Goal: Task Accomplishment & Management: Complete application form

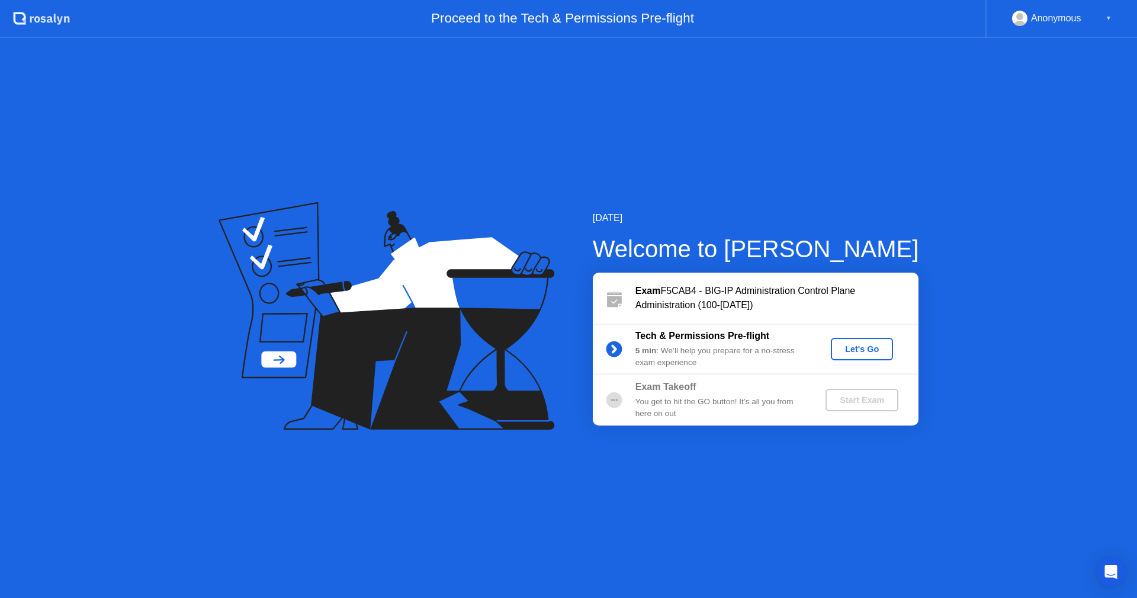
click at [851, 354] on div "Let's Go" at bounding box center [862, 348] width 53 height 9
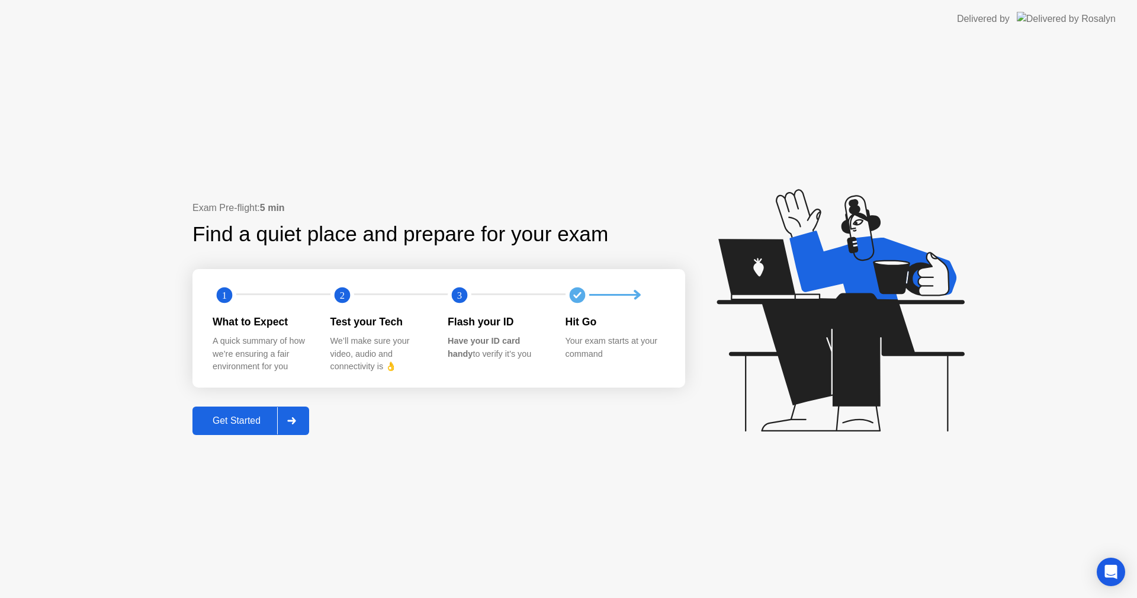
click at [238, 431] on button "Get Started" at bounding box center [250, 420] width 117 height 28
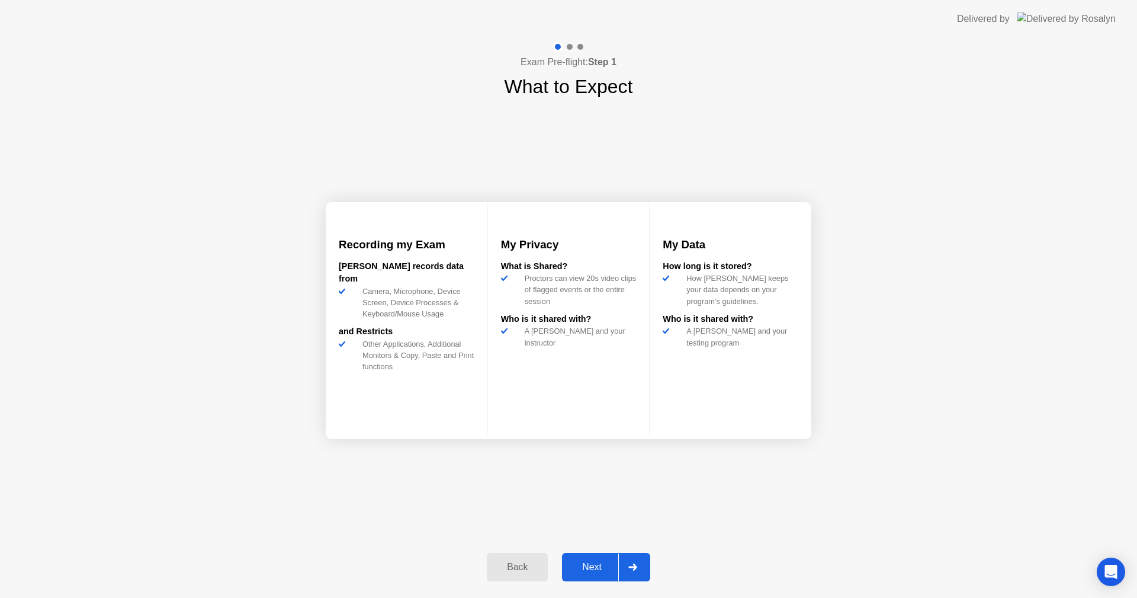
click at [598, 565] on div "Next" at bounding box center [592, 566] width 53 height 11
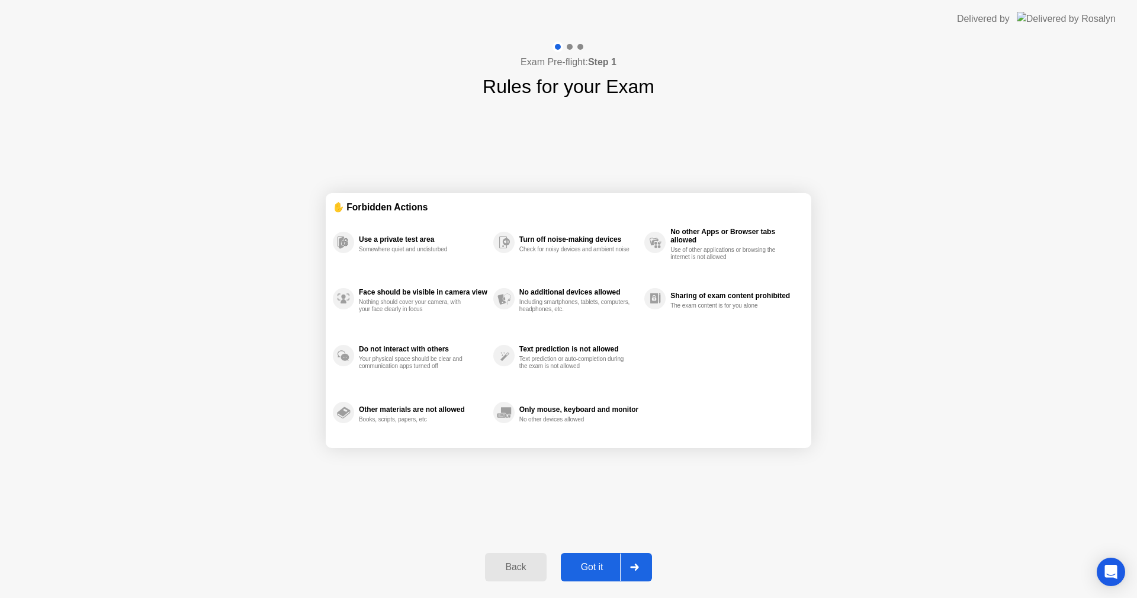
click at [583, 561] on div "Got it" at bounding box center [592, 566] width 56 height 11
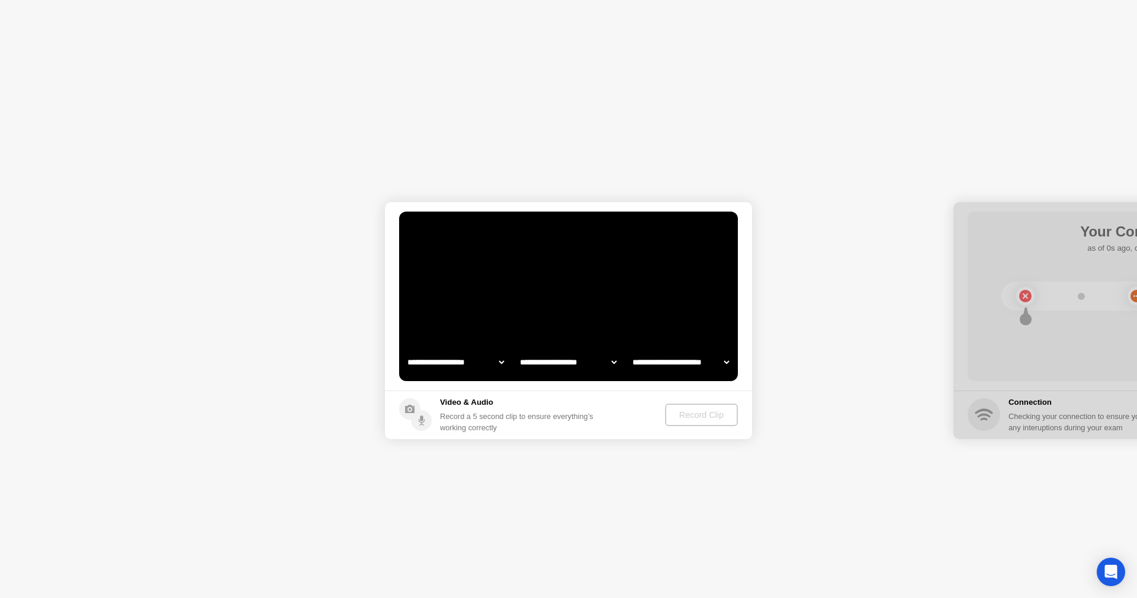
select select "**********"
select select "*******"
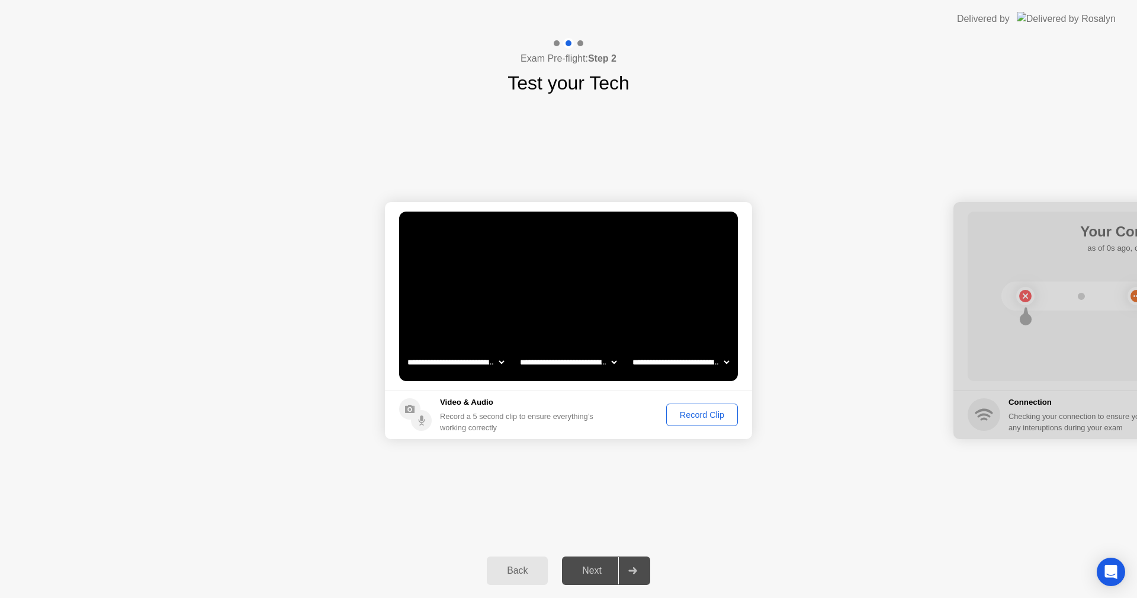
click at [592, 573] on div "Next" at bounding box center [592, 570] width 53 height 11
click at [588, 567] on div "Next" at bounding box center [592, 570] width 53 height 11
click at [638, 569] on div at bounding box center [632, 570] width 28 height 27
click at [696, 421] on button "Record Clip" at bounding box center [702, 414] width 72 height 23
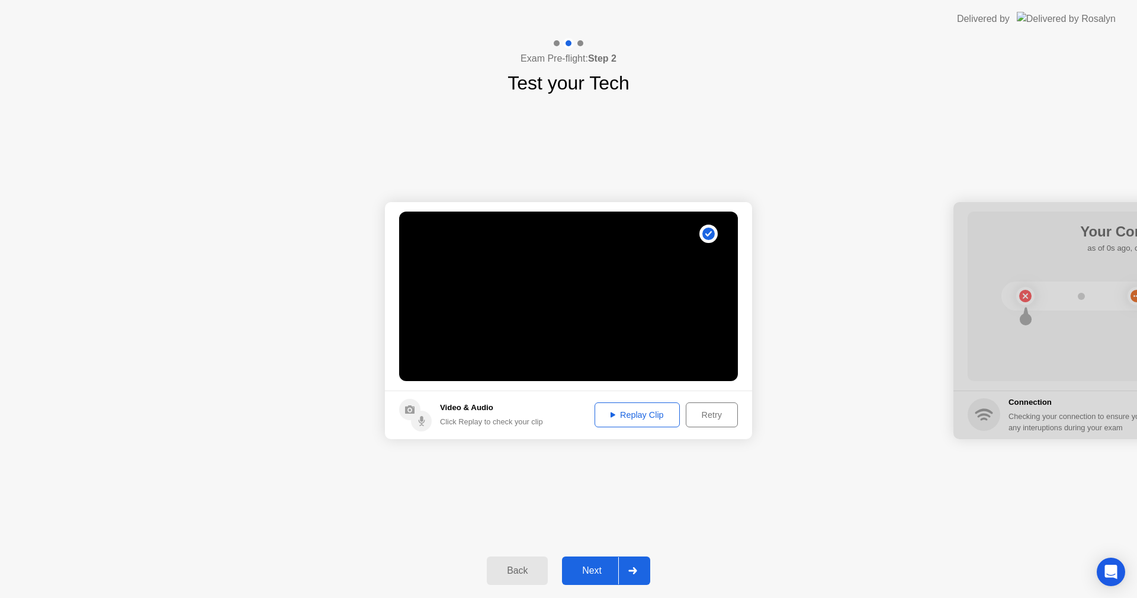
click at [604, 567] on div "Next" at bounding box center [592, 570] width 53 height 11
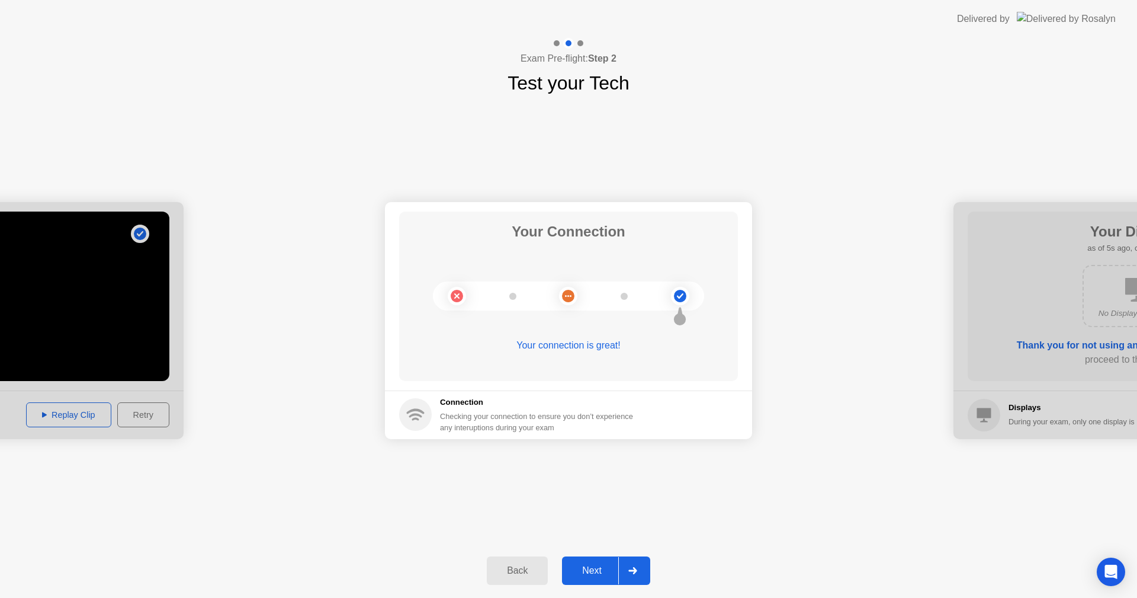
click at [842, 458] on div "**********" at bounding box center [568, 320] width 1137 height 446
click at [595, 576] on div "Next" at bounding box center [592, 570] width 53 height 11
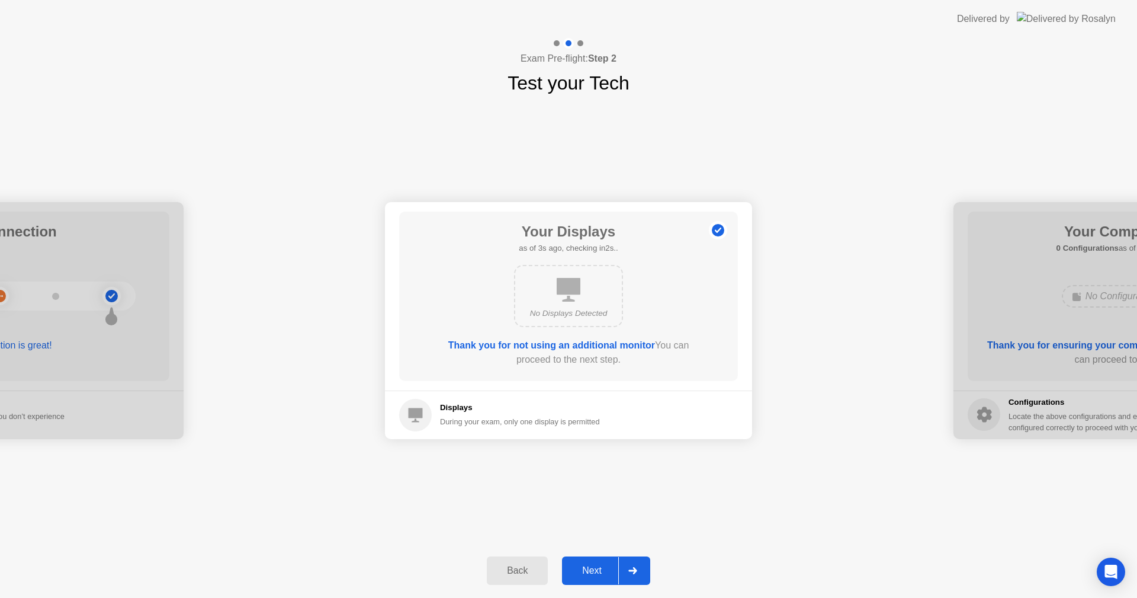
click at [595, 576] on div "Next" at bounding box center [592, 570] width 53 height 11
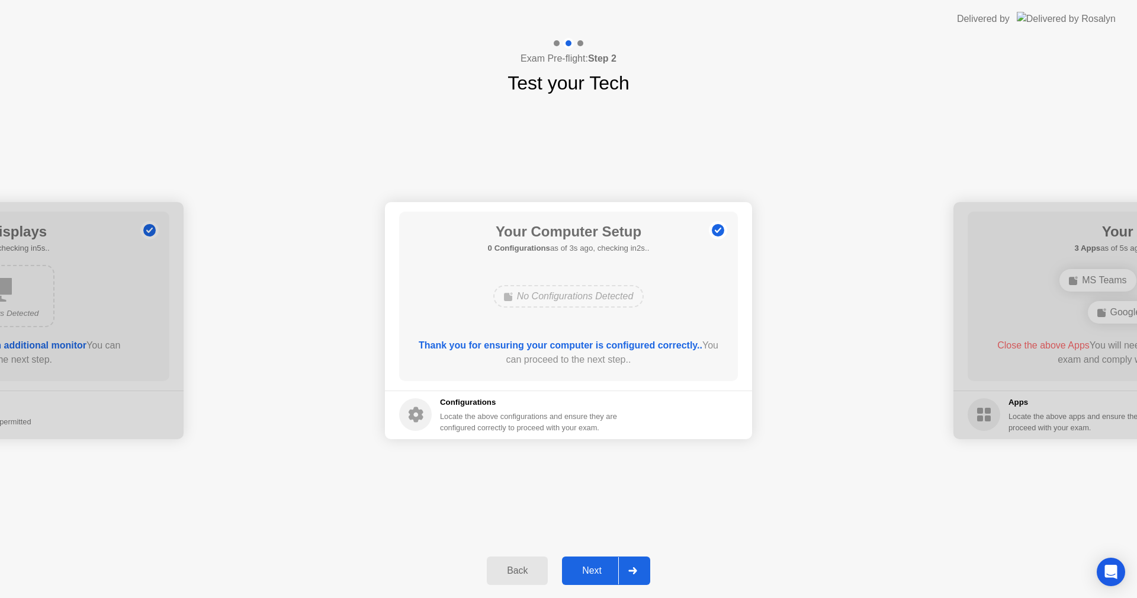
click at [588, 572] on div "Next" at bounding box center [592, 570] width 53 height 11
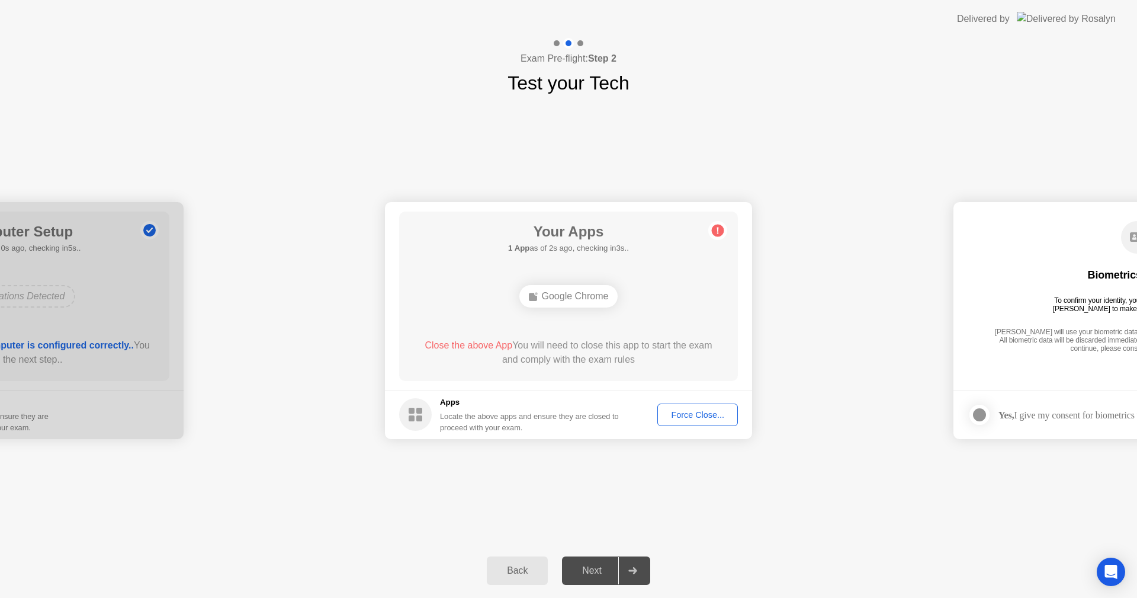
click at [686, 417] on div "Force Close..." at bounding box center [698, 414] width 72 height 9
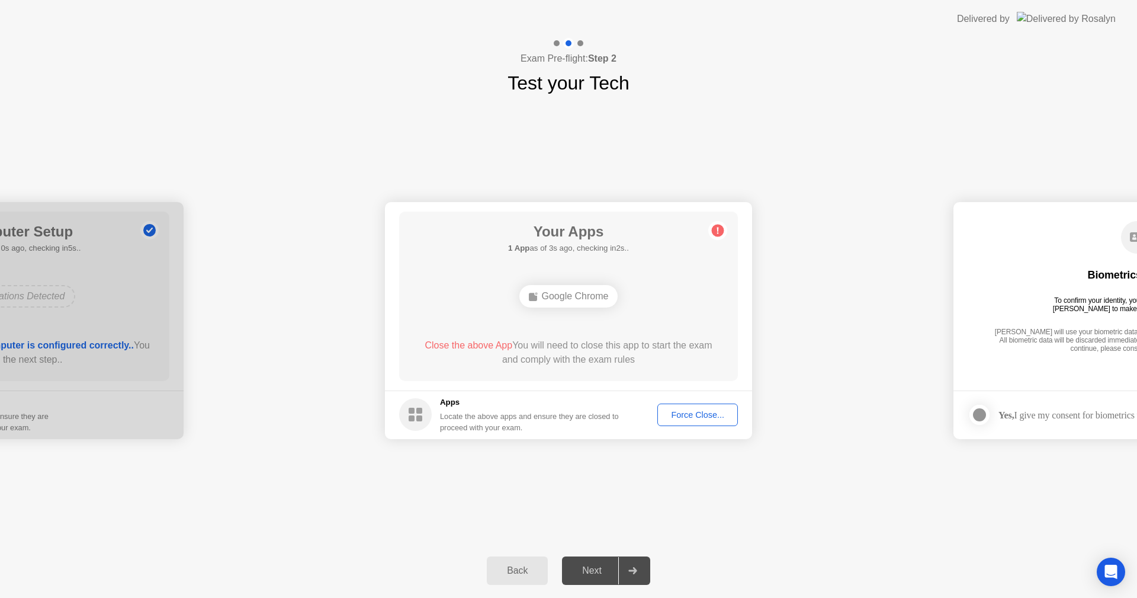
click at [694, 417] on div "Force Close..." at bounding box center [698, 414] width 72 height 9
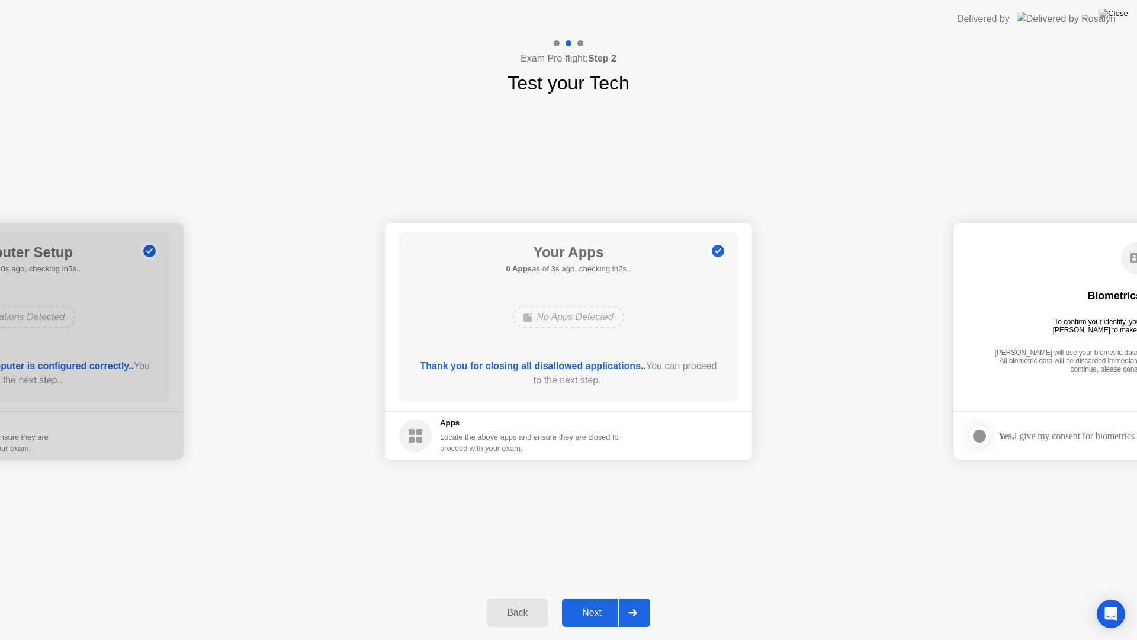
click at [598, 597] on div "Next" at bounding box center [592, 612] width 53 height 11
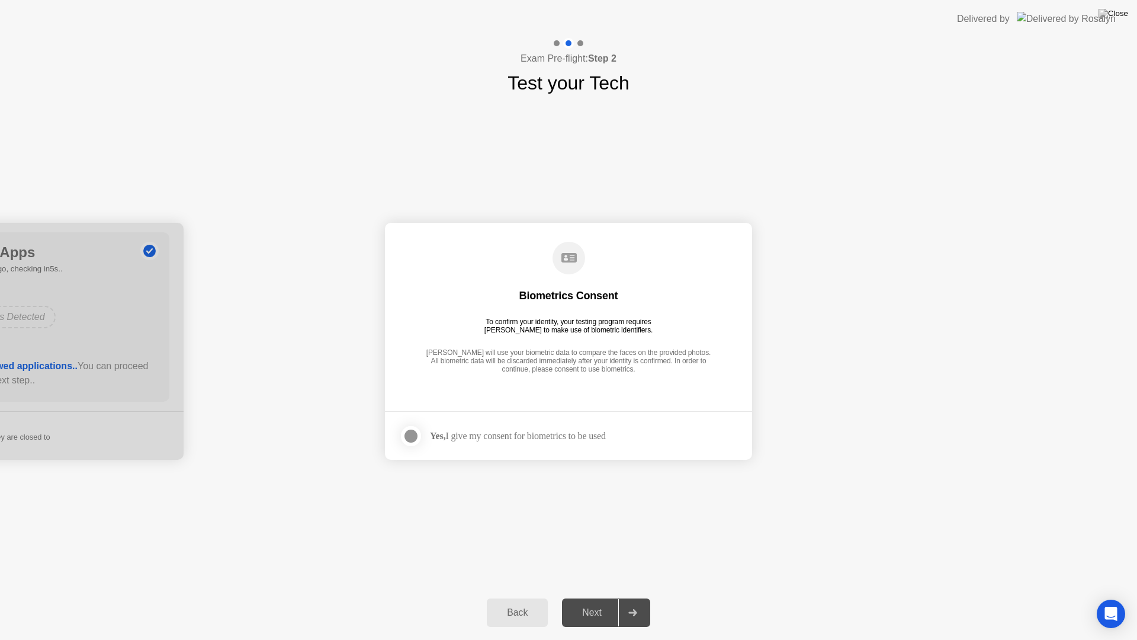
click at [598, 597] on div "Next" at bounding box center [592, 612] width 53 height 11
click at [407, 431] on div at bounding box center [411, 436] width 14 height 14
click at [588, 597] on div "Next" at bounding box center [592, 612] width 53 height 11
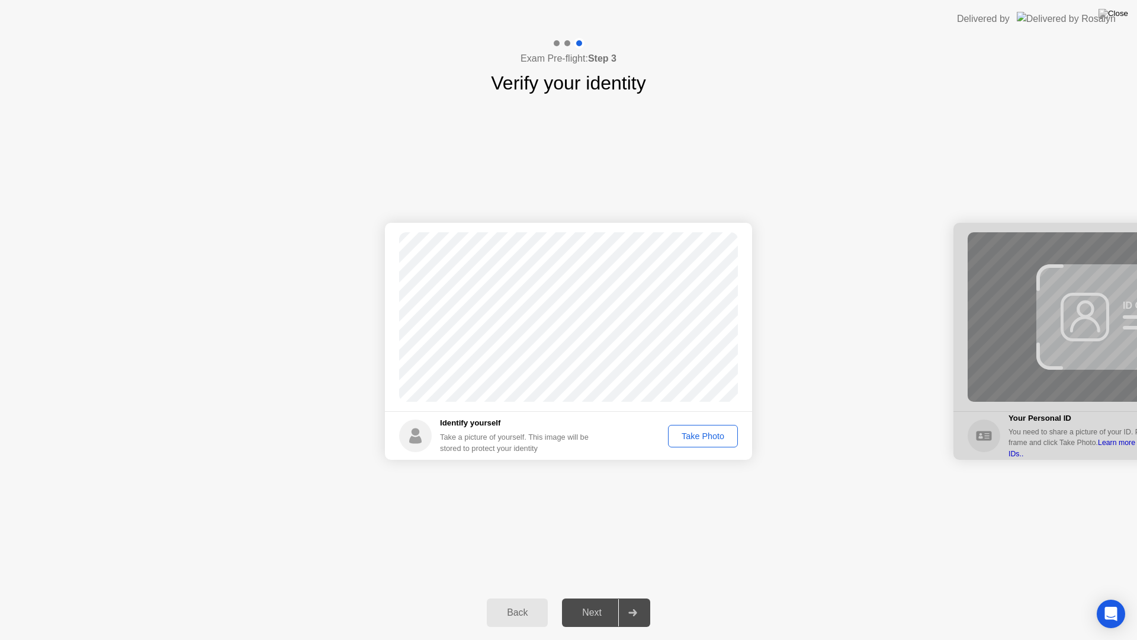
click at [588, 597] on div "Next" at bounding box center [592, 612] width 53 height 11
click at [696, 439] on div "Take Photo" at bounding box center [703, 435] width 62 height 9
click at [696, 439] on div "Retake" at bounding box center [711, 435] width 46 height 9
click at [696, 439] on div "Take Photo" at bounding box center [703, 435] width 62 height 9
click at [582, 597] on div "Next" at bounding box center [592, 612] width 53 height 11
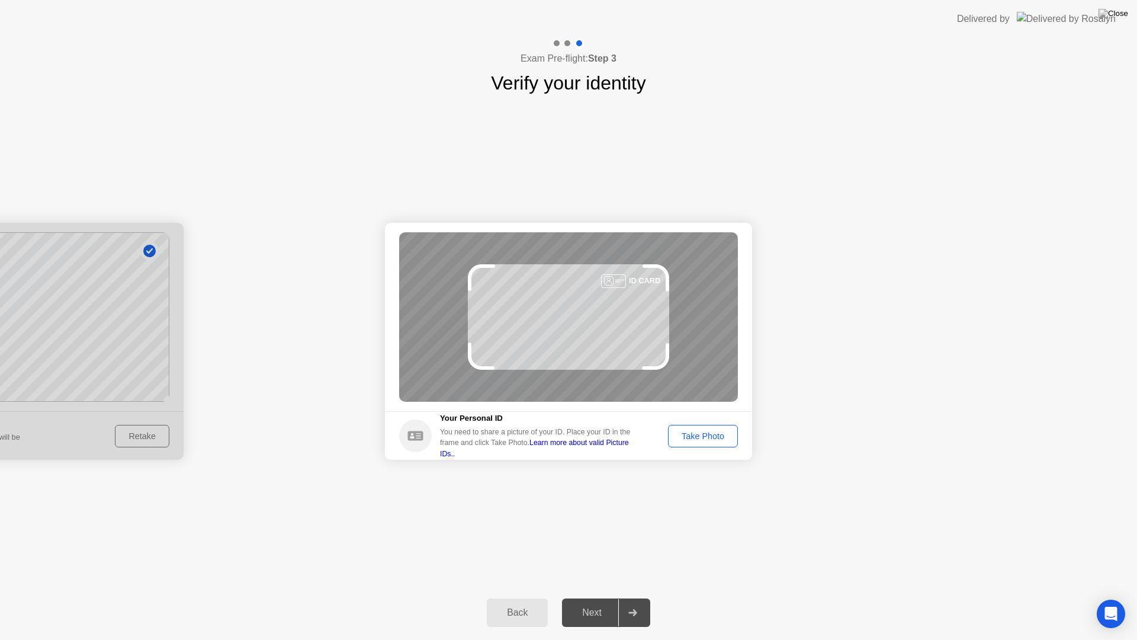
click at [707, 433] on div "Take Photo" at bounding box center [703, 435] width 62 height 9
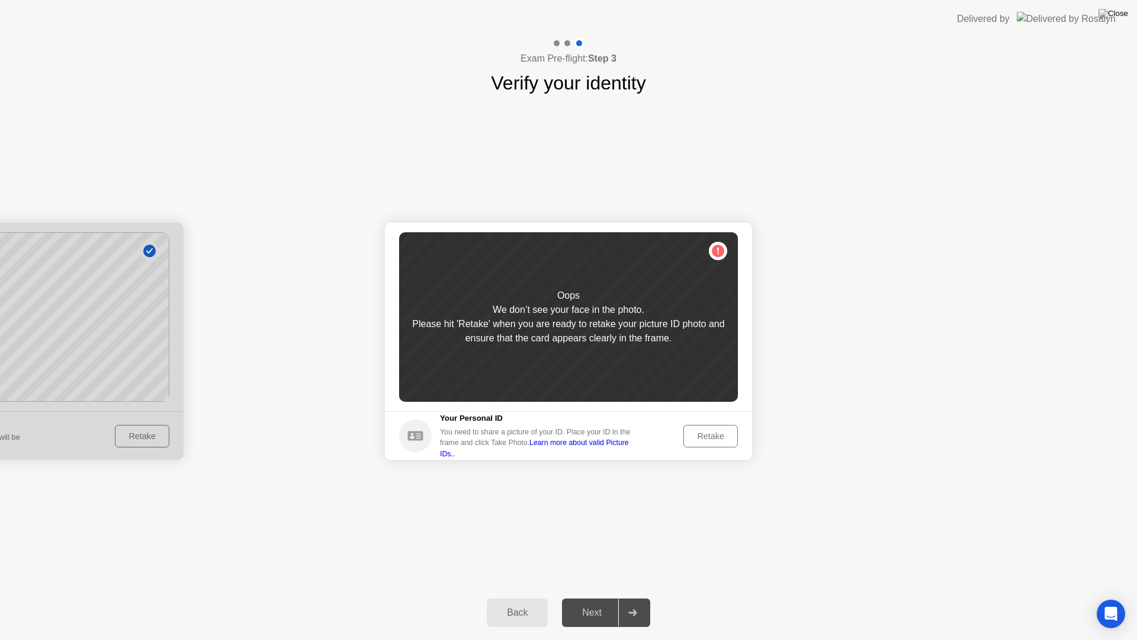
click at [707, 433] on div "Retake" at bounding box center [711, 435] width 46 height 9
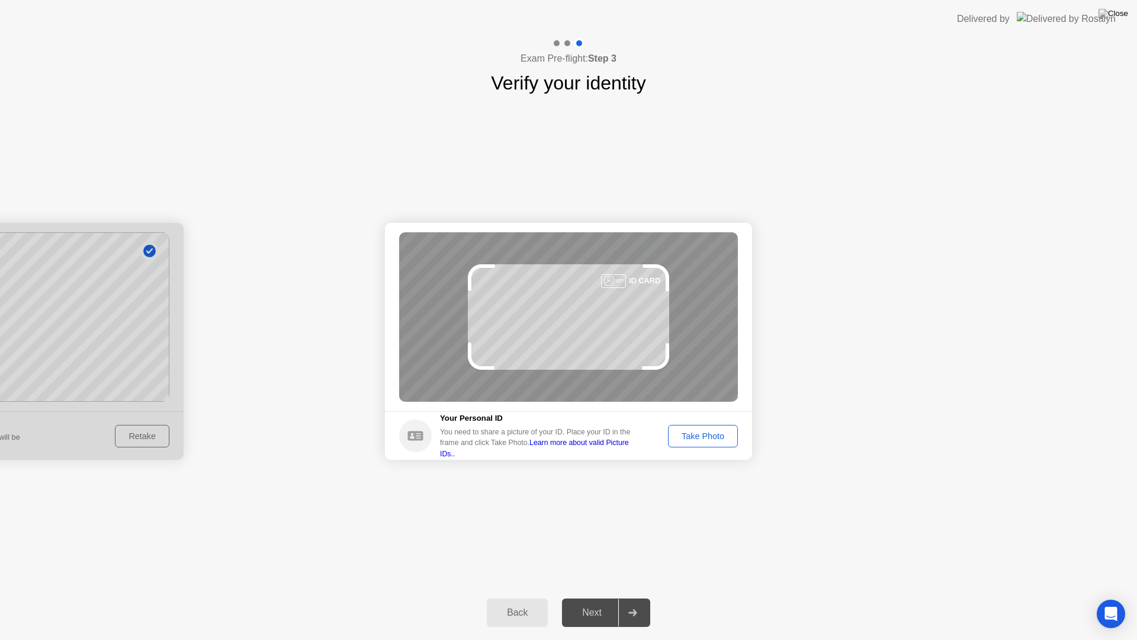
click at [707, 433] on div "Take Photo" at bounding box center [703, 435] width 62 height 9
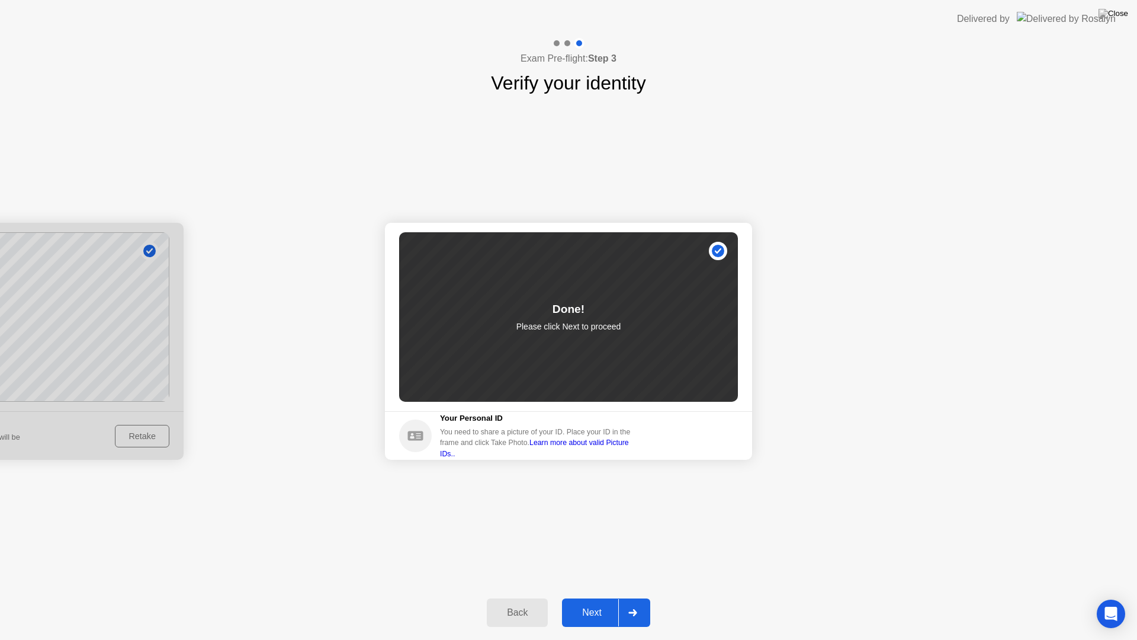
click at [592, 597] on div "Next" at bounding box center [592, 612] width 53 height 11
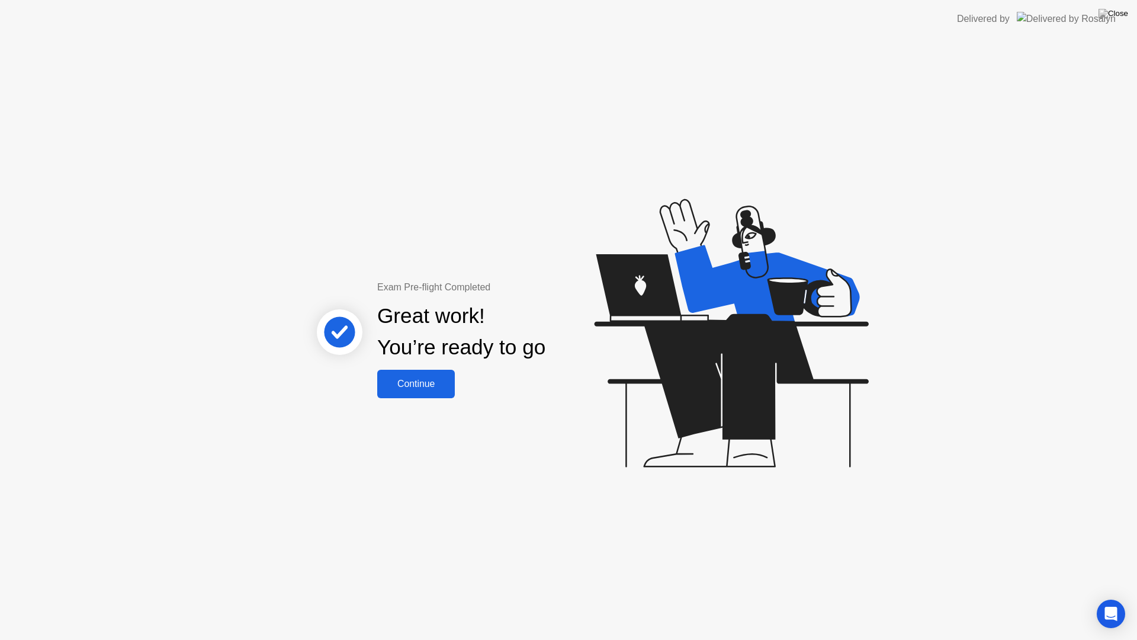
click at [419, 384] on div "Continue" at bounding box center [416, 383] width 70 height 11
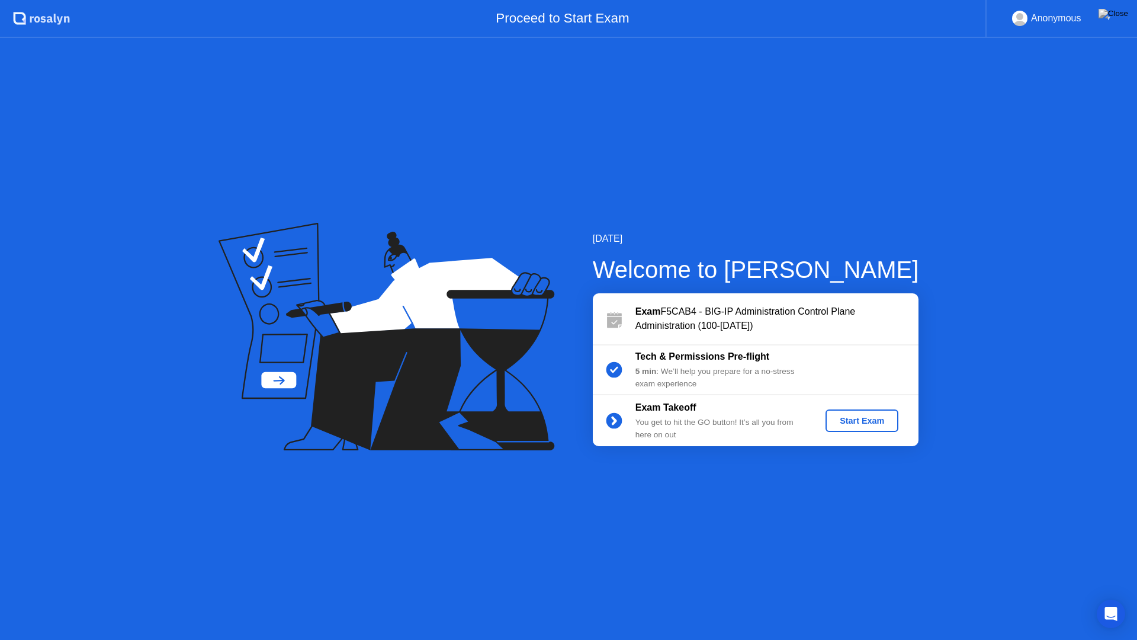
click at [849, 422] on div "Start Exam" at bounding box center [861, 420] width 63 height 9
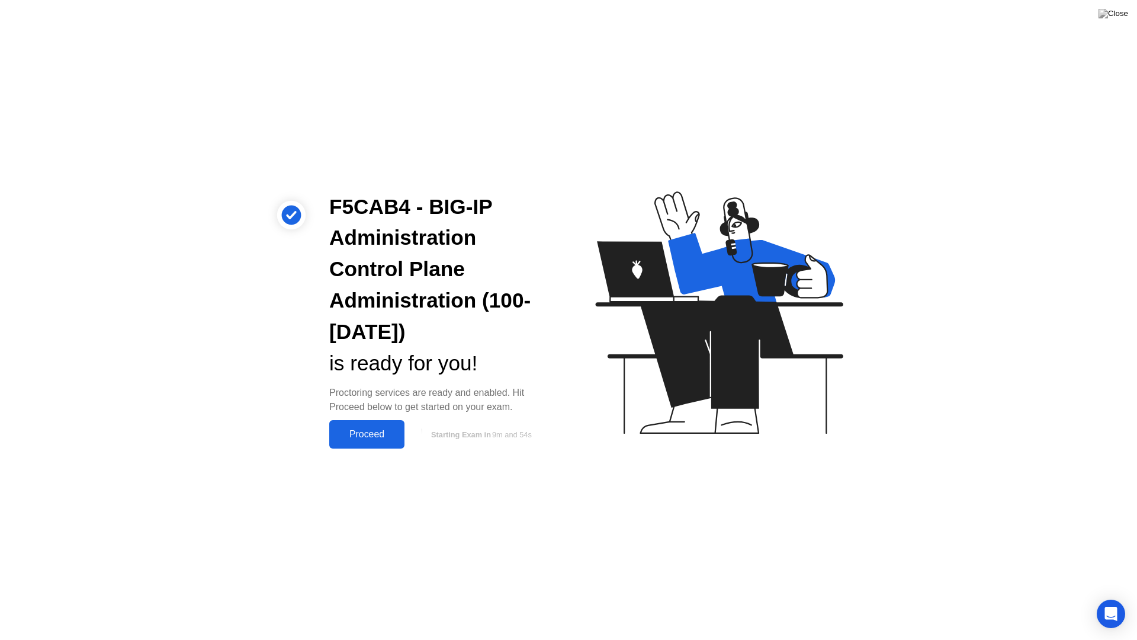
click at [393, 429] on div "Proceed" at bounding box center [367, 434] width 68 height 11
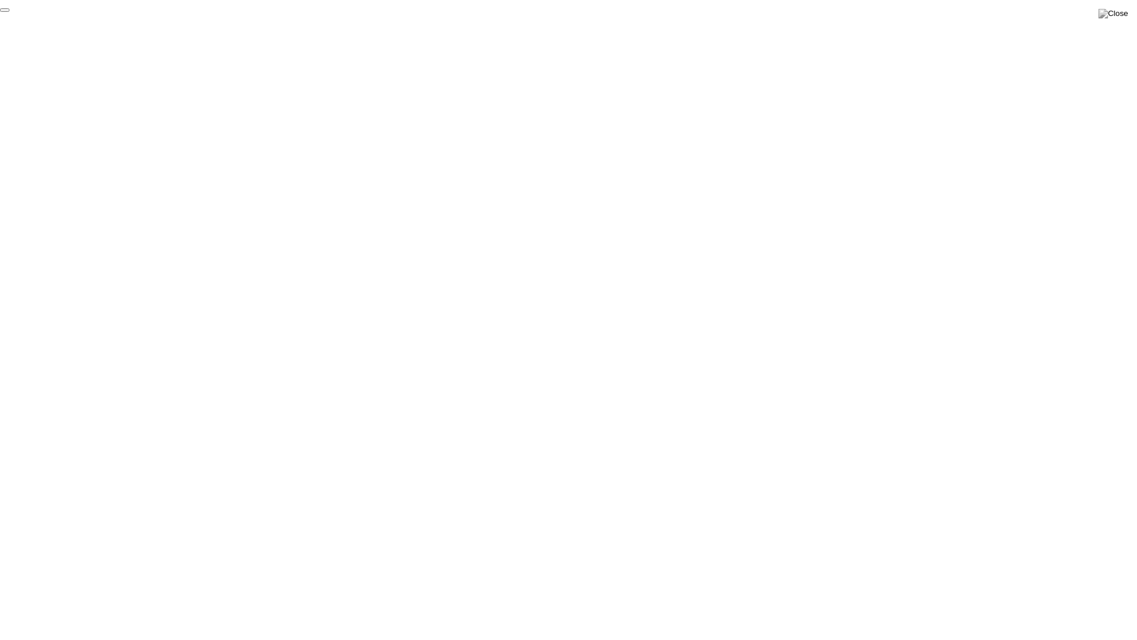
click div "End Proctoring Session"
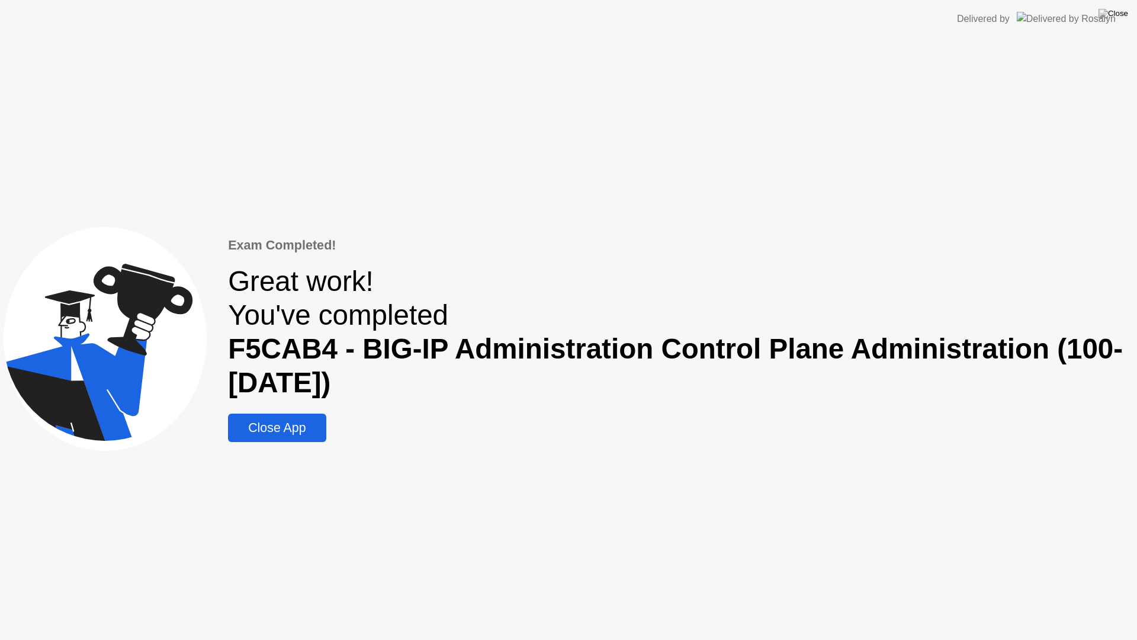
click at [289, 421] on div "Close App" at bounding box center [277, 428] width 91 height 15
